Goal: Task Accomplishment & Management: Manage account settings

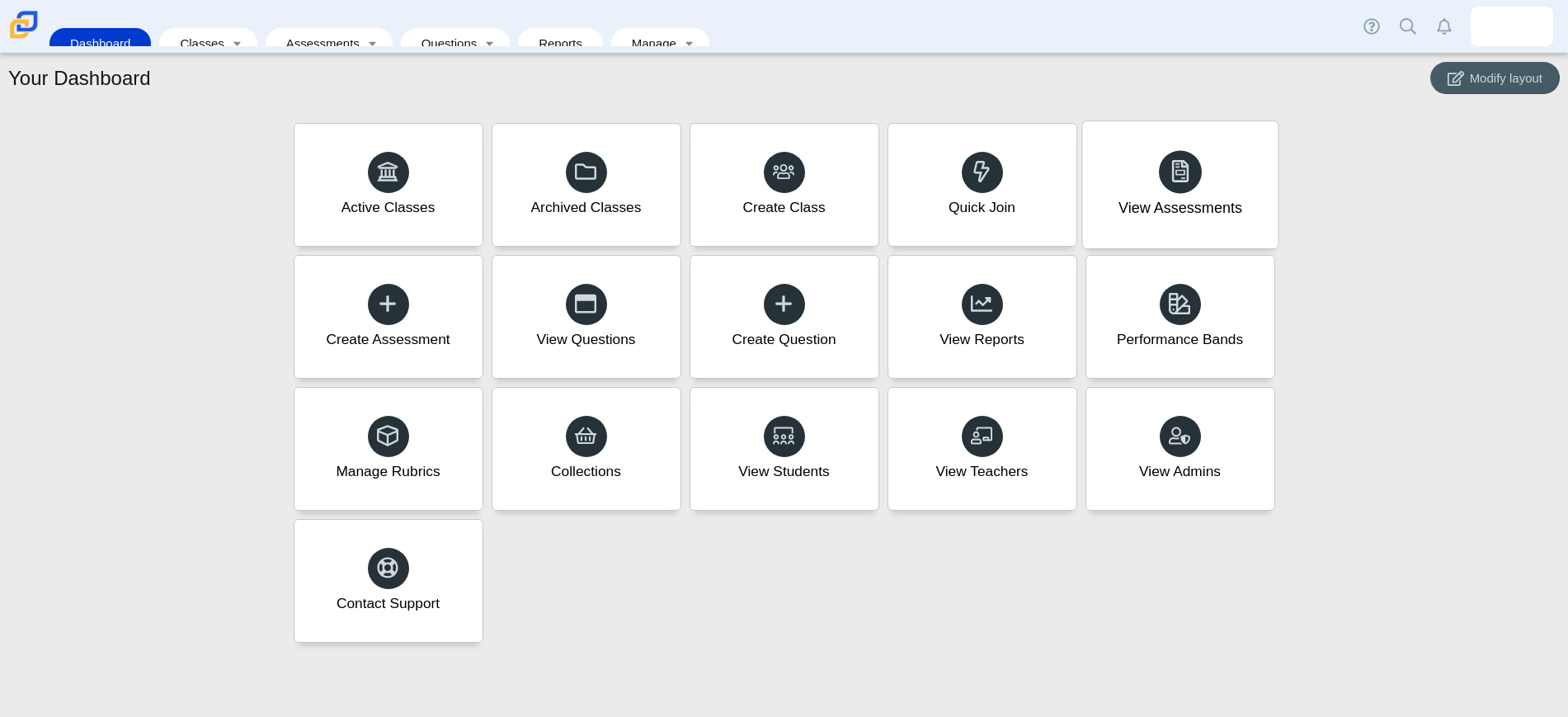
click at [1176, 188] on div at bounding box center [1179, 171] width 43 height 43
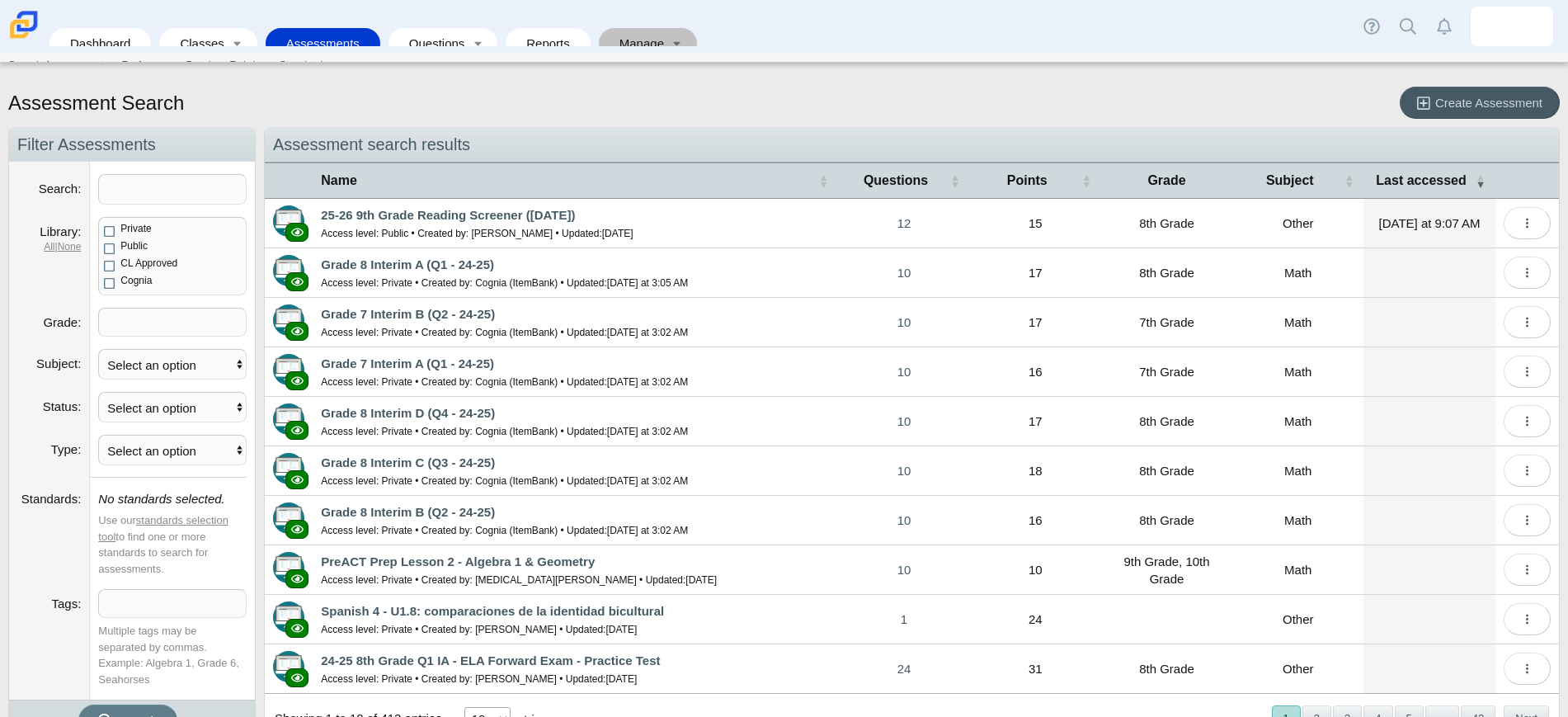
click at [637, 28] on link "Manage" at bounding box center [636, 43] width 58 height 31
